Goal: Task Accomplishment & Management: Use online tool/utility

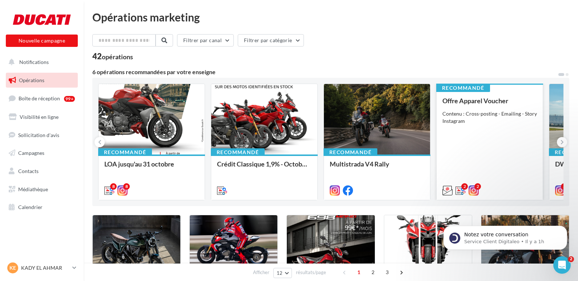
click at [482, 109] on div "Offre Apparel Voucher Contenu : Cross-posting - Emailing - Story Instagram" at bounding box center [490, 145] width 95 height 96
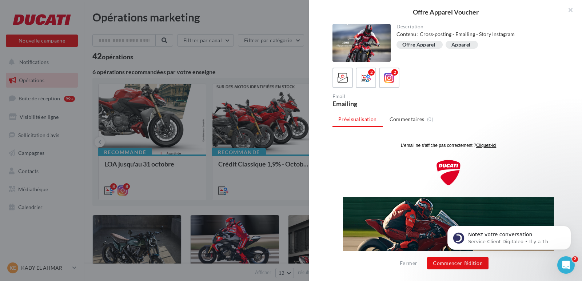
click at [420, 43] on div "Offre Apparel" at bounding box center [418, 44] width 33 height 5
click at [458, 47] on div "Apparel" at bounding box center [460, 44] width 19 height 5
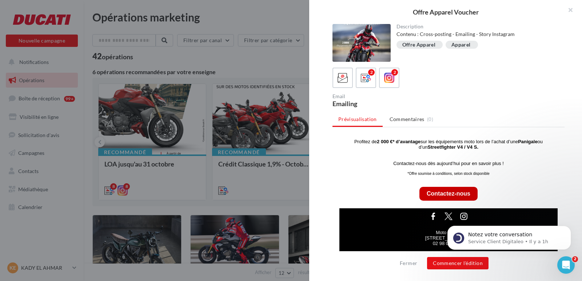
scroll to position [170, 0]
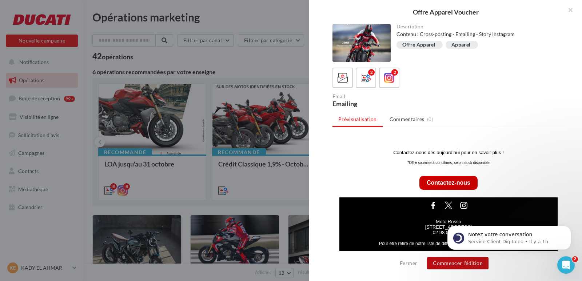
click at [469, 264] on button "Commencer l'édition" at bounding box center [457, 263] width 61 height 12
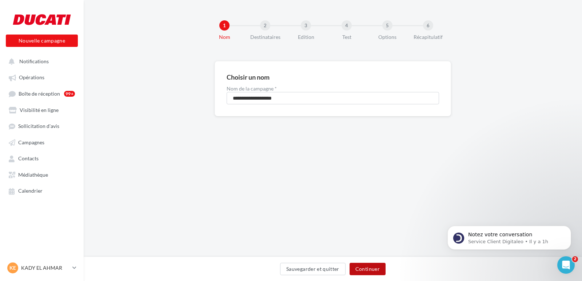
click at [368, 269] on button "Continuer" at bounding box center [368, 269] width 36 height 12
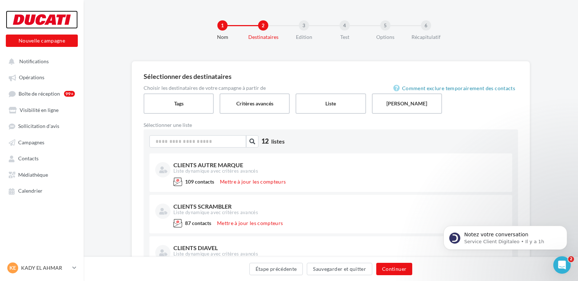
click at [30, 16] on div at bounding box center [42, 20] width 58 height 18
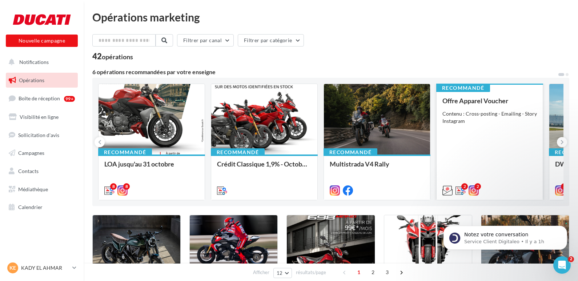
click at [466, 124] on div "Contenu : Cross-posting - Emailing - Story Instagram" at bounding box center [490, 117] width 95 height 15
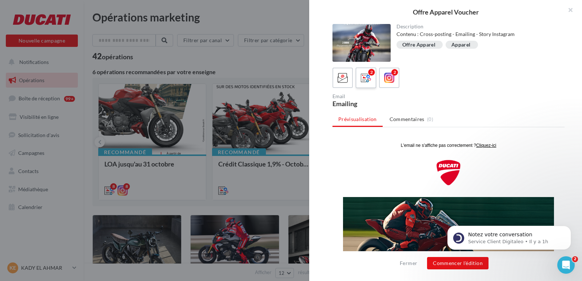
click at [367, 82] on icon at bounding box center [366, 78] width 11 height 11
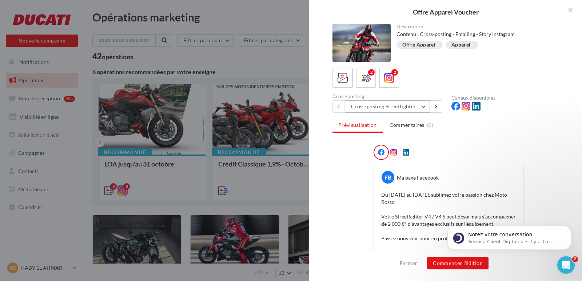
click at [423, 107] on button "Cross-posting Streetfighter" at bounding box center [387, 106] width 85 height 12
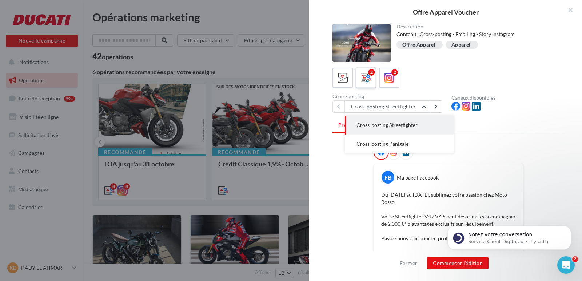
click at [370, 81] on icon at bounding box center [366, 78] width 11 height 11
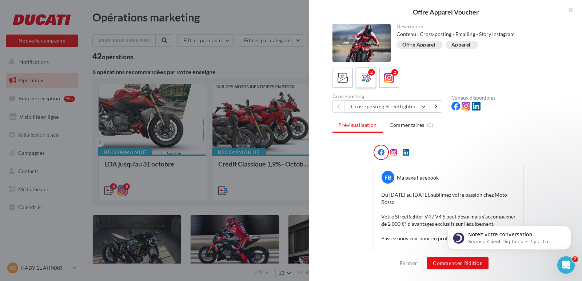
click at [366, 84] on span at bounding box center [366, 78] width 11 height 11
click at [392, 80] on icon at bounding box center [389, 78] width 11 height 11
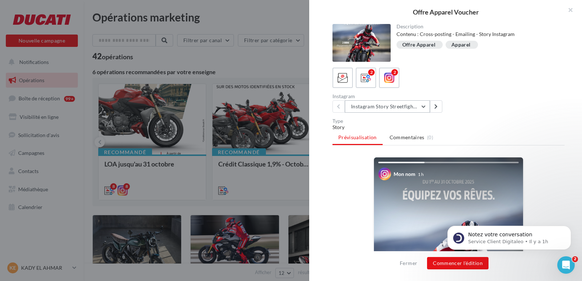
click at [426, 107] on button "Instagram Story Streetfighter" at bounding box center [387, 106] width 85 height 12
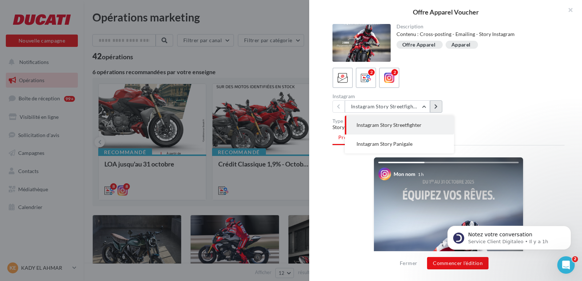
click at [435, 107] on icon at bounding box center [435, 106] width 3 height 5
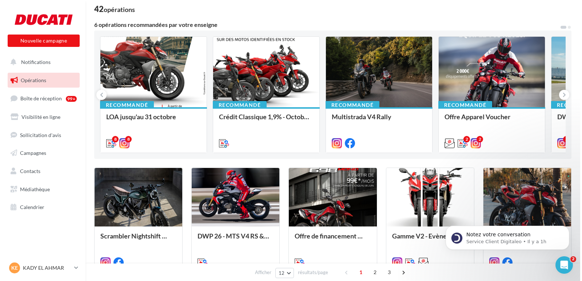
scroll to position [34, 0]
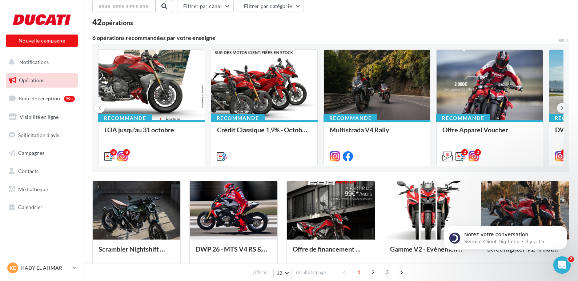
click at [559, 106] on button at bounding box center [562, 108] width 10 height 10
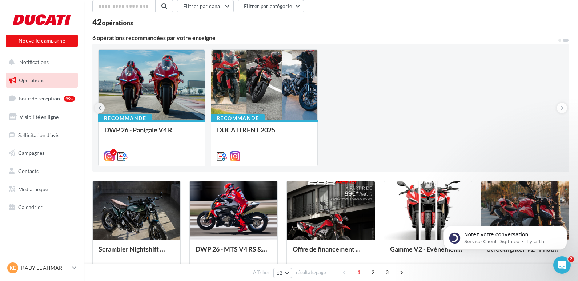
click at [101, 107] on icon at bounding box center [99, 107] width 3 height 7
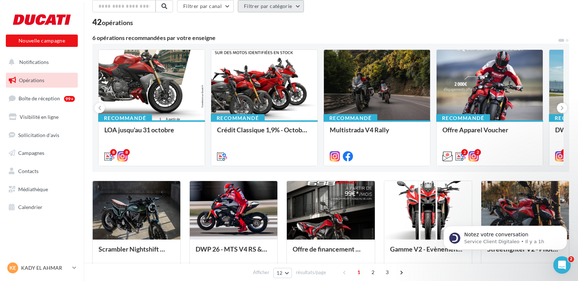
click at [294, 7] on button "Filtrer par catégorie" at bounding box center [271, 6] width 66 height 12
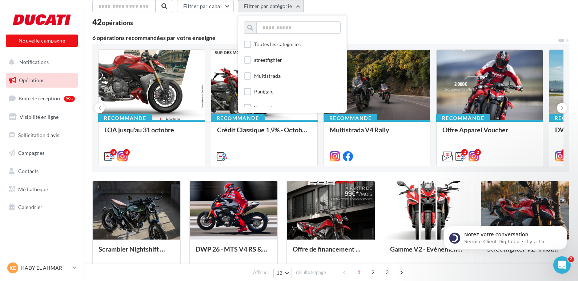
click at [294, 7] on button "Filtrer par catégorie" at bounding box center [271, 6] width 66 height 12
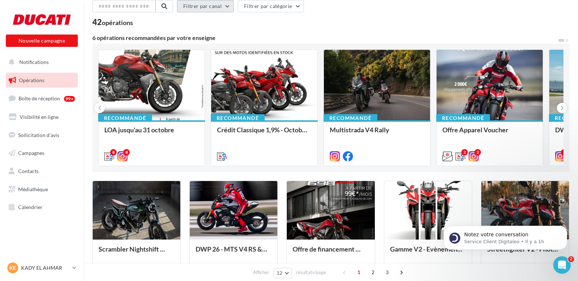
click at [233, 7] on button "Filtrer par canal" at bounding box center [205, 6] width 57 height 12
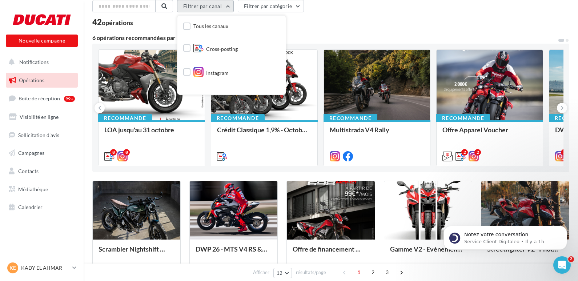
click at [233, 7] on button "Filtrer par canal" at bounding box center [205, 6] width 57 height 12
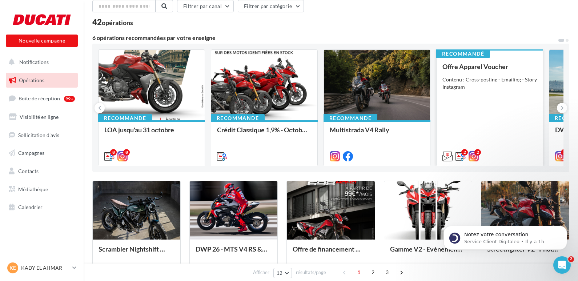
click at [471, 80] on div "Contenu : Cross-posting - Emailing - Story Instagram" at bounding box center [490, 83] width 95 height 15
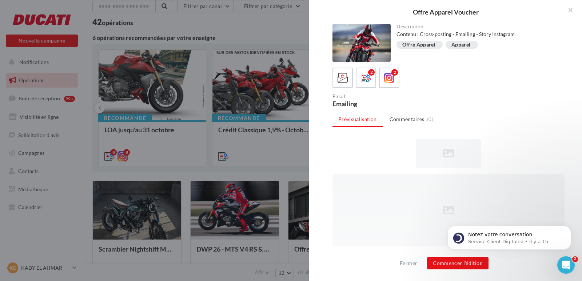
scroll to position [0, 0]
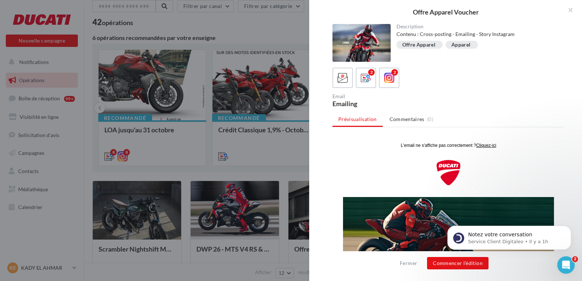
click at [452, 46] on div "Apparel" at bounding box center [460, 44] width 19 height 5
click at [421, 45] on div "Offre Apparel" at bounding box center [418, 44] width 33 height 5
click at [349, 78] on div at bounding box center [342, 77] width 13 height 13
click at [367, 77] on icon at bounding box center [366, 78] width 11 height 11
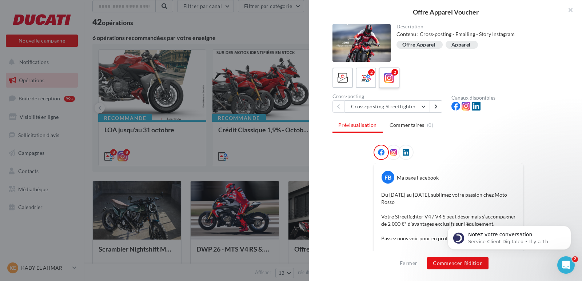
click at [392, 75] on icon at bounding box center [389, 78] width 11 height 11
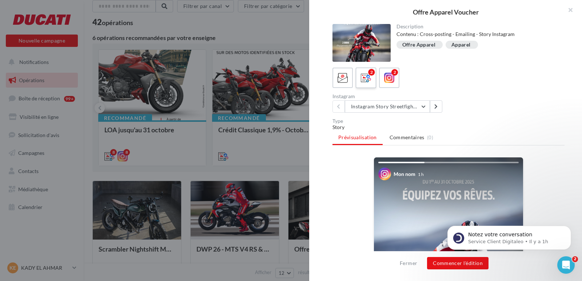
click at [364, 75] on icon at bounding box center [366, 78] width 11 height 11
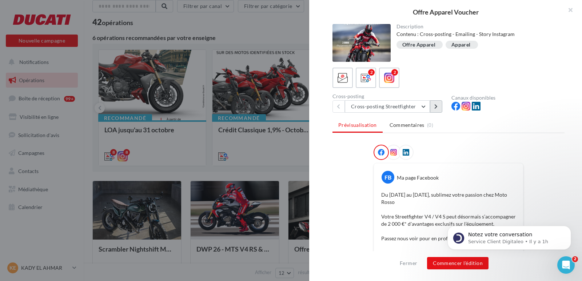
click at [435, 107] on icon at bounding box center [435, 106] width 3 height 5
click at [341, 106] on button at bounding box center [338, 106] width 12 height 12
